Goal: Check status: Check status

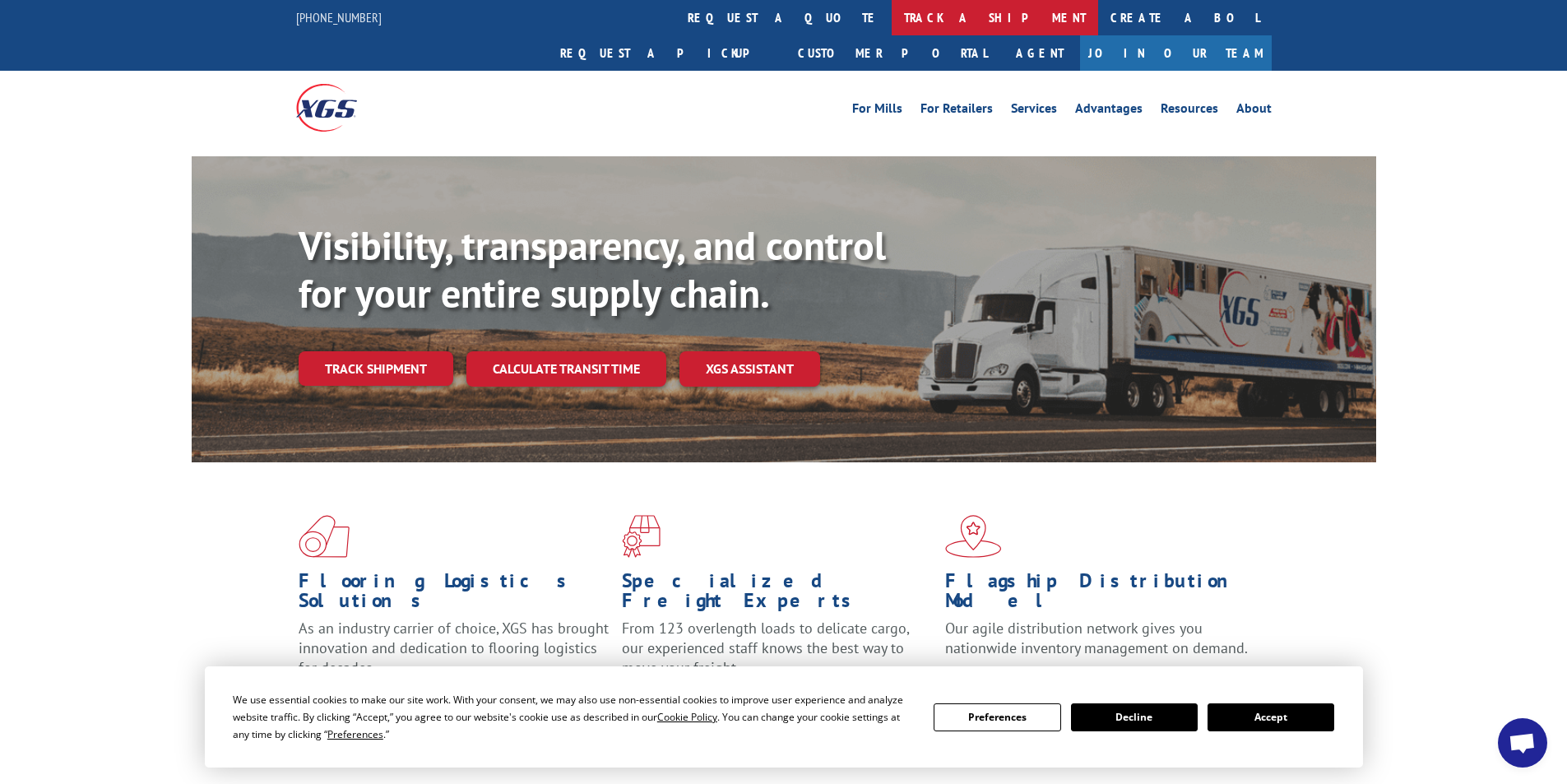
click at [892, 14] on link "track a shipment" at bounding box center [995, 18] width 206 height 36
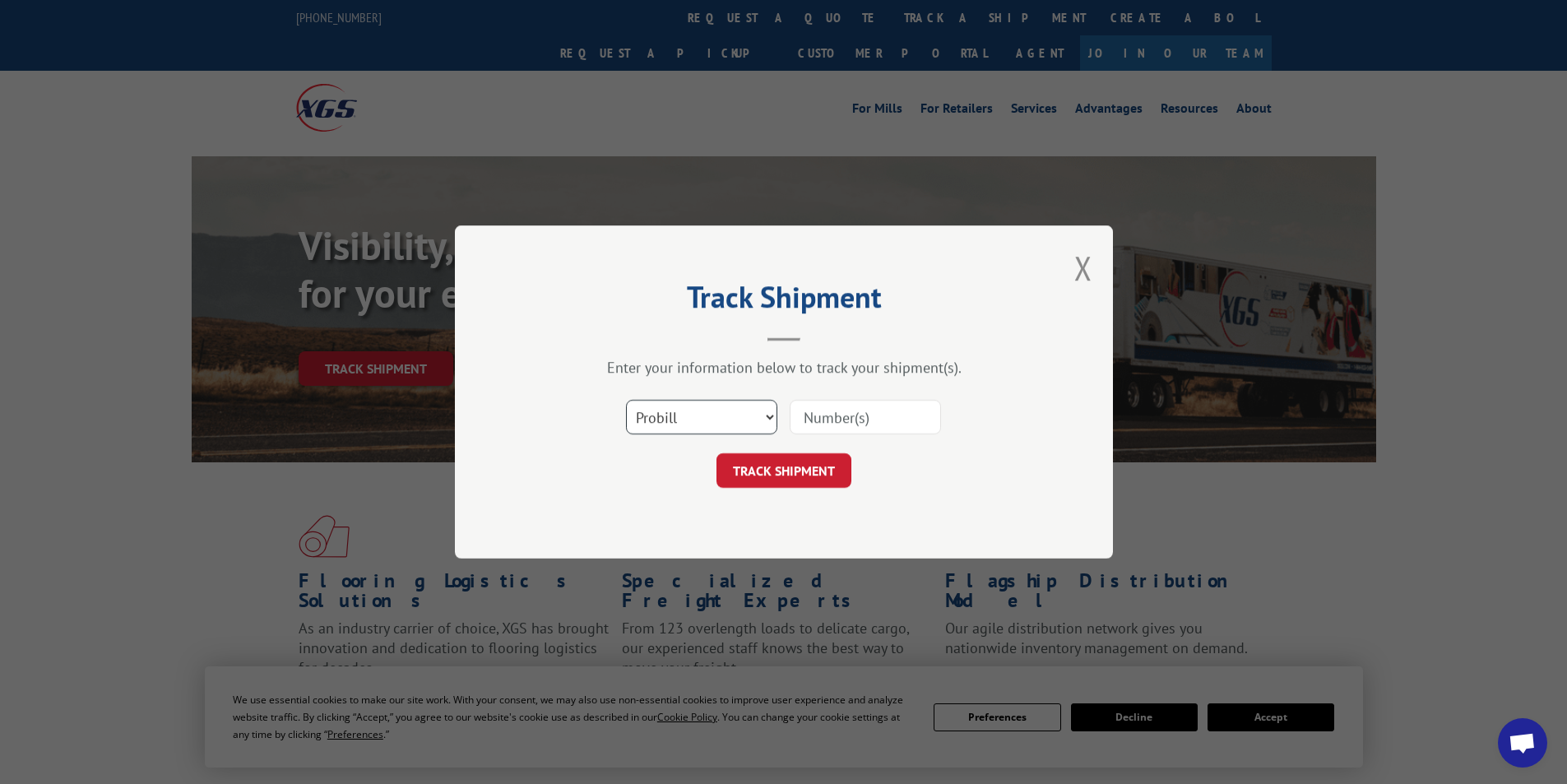
click at [687, 417] on select "Select category... Probill BOL PO" at bounding box center [701, 416] width 152 height 35
click at [626, 400] on select "Select category... Probill BOL PO" at bounding box center [701, 416] width 152 height 35
click at [817, 421] on input at bounding box center [866, 416] width 152 height 35
paste input "53562946"
type input "53562946"
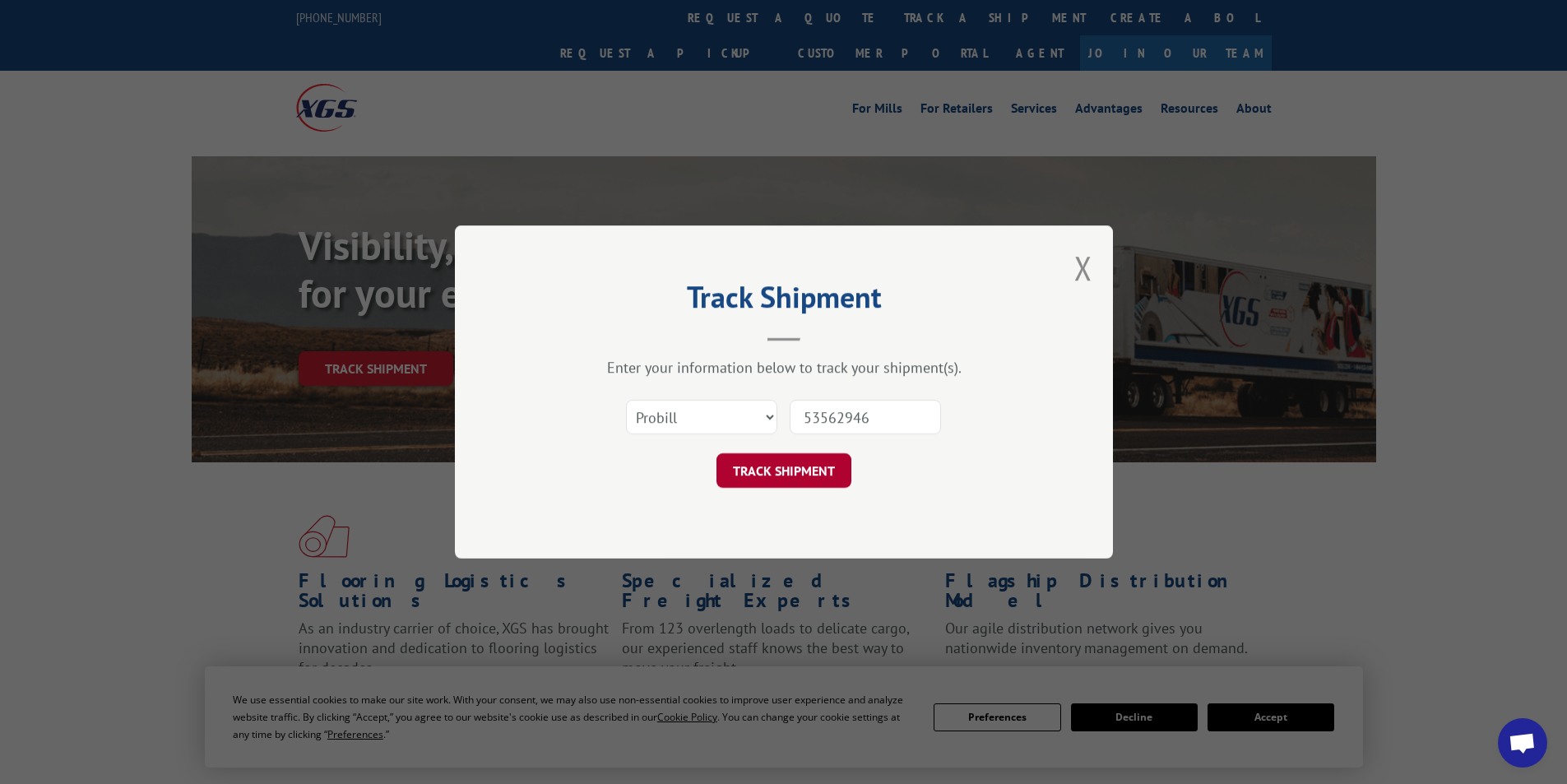
click at [807, 466] on button "TRACK SHIPMENT" at bounding box center [784, 470] width 135 height 35
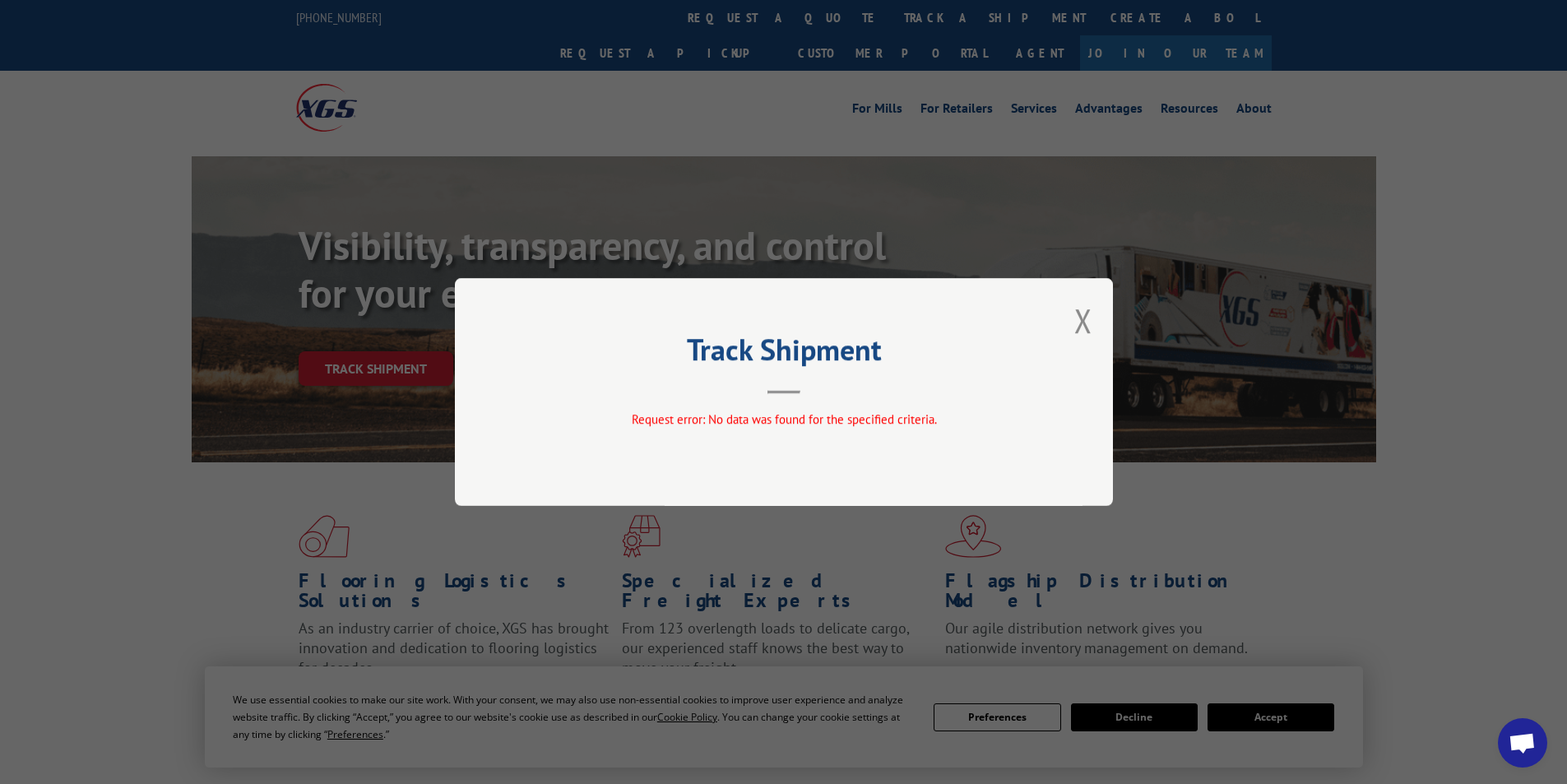
click at [1081, 325] on button "Close modal" at bounding box center [1083, 320] width 18 height 43
